Goal: Find specific page/section: Find specific page/section

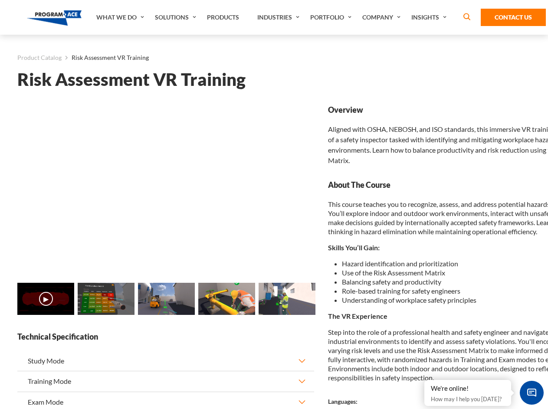
click at [177, 17] on link "Solutions" at bounding box center [176, 17] width 52 height 35
click at [0, 0] on div "AI & Computer Vision Solutions Computer Vision Quality Control AI tools for fas…" at bounding box center [0, 0] width 0 height 0
click at [0, 0] on div "AI & Computer Vision Solutions Virtual Training Solutions Virtual Tour Solution…" at bounding box center [0, 0] width 0 height 0
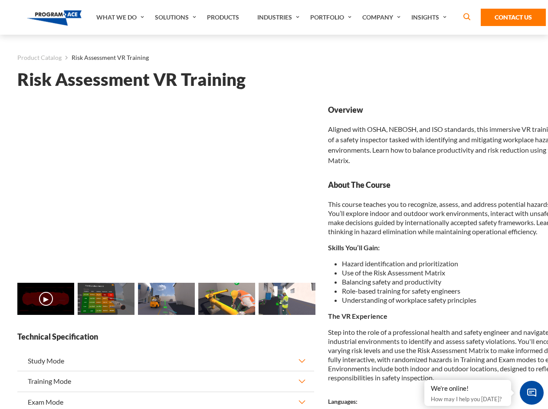
click at [0, 0] on div "AI & Computer Vision Solutions Virtual Training Solutions Virtual Tour Solution…" at bounding box center [0, 0] width 0 height 0
click at [0, 0] on div "AI & Computer Vision Solutions Computer Vision Quality Control AI tools for fas…" at bounding box center [0, 0] width 0 height 0
